Goal: Navigation & Orientation: Find specific page/section

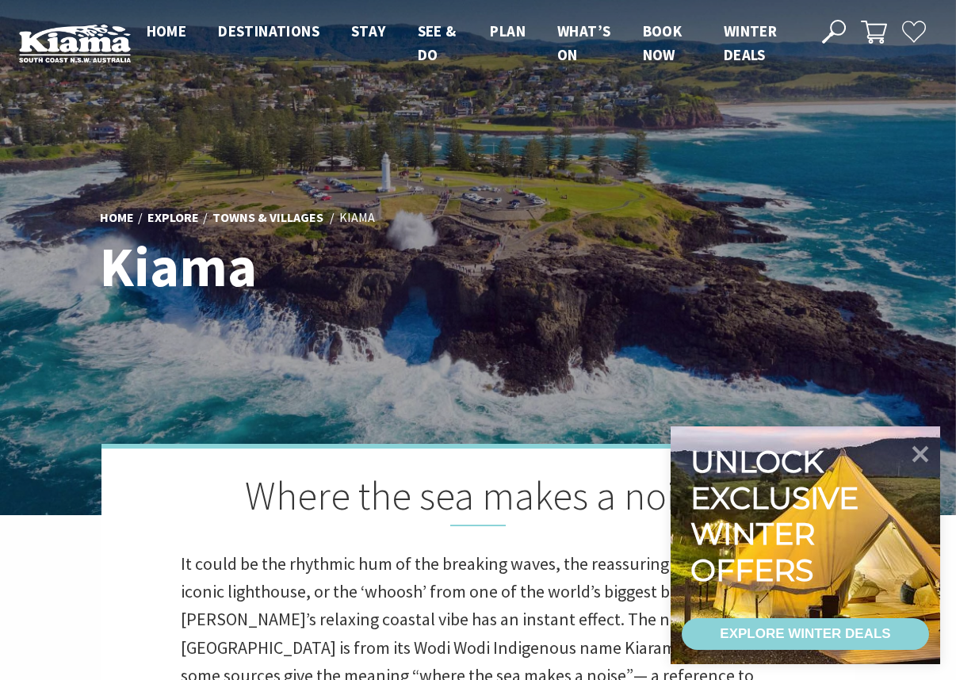
scroll to position [458, 946]
click at [929, 434] on div at bounding box center [917, 459] width 32 height 61
